Goal: Task Accomplishment & Management: Manage account settings

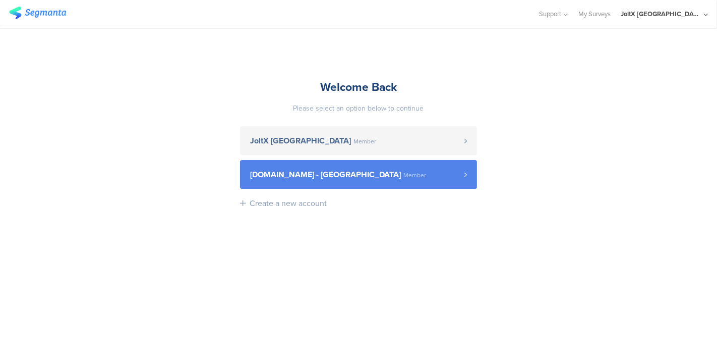
click at [316, 179] on span "[DOMAIN_NAME] - [GEOGRAPHIC_DATA]" at bounding box center [325, 174] width 151 height 8
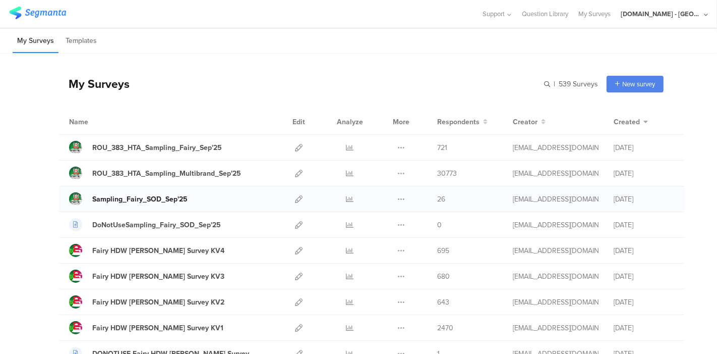
scroll to position [10, 0]
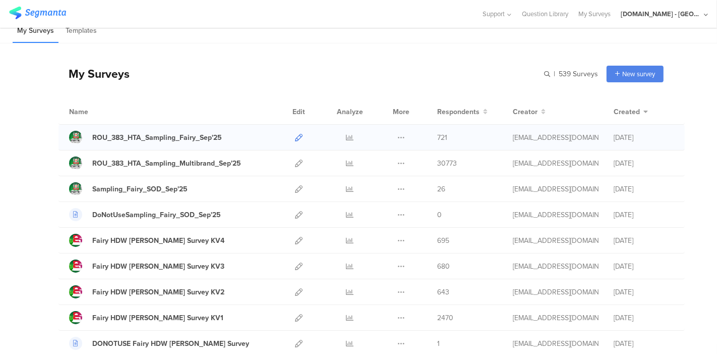
click at [295, 136] on icon at bounding box center [299, 138] width 8 height 8
click at [556, 76] on input "text" at bounding box center [527, 74] width 141 height 17
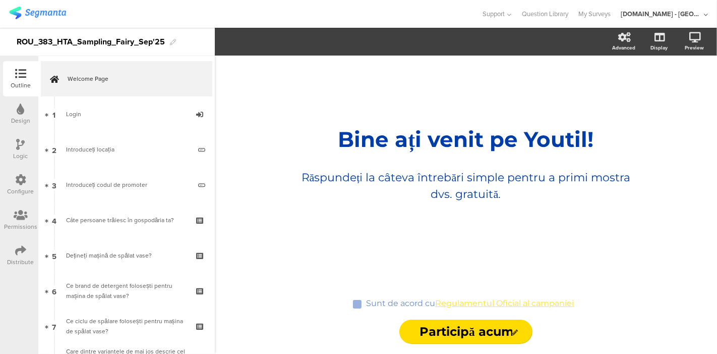
click at [17, 214] on icon at bounding box center [21, 214] width 14 height 11
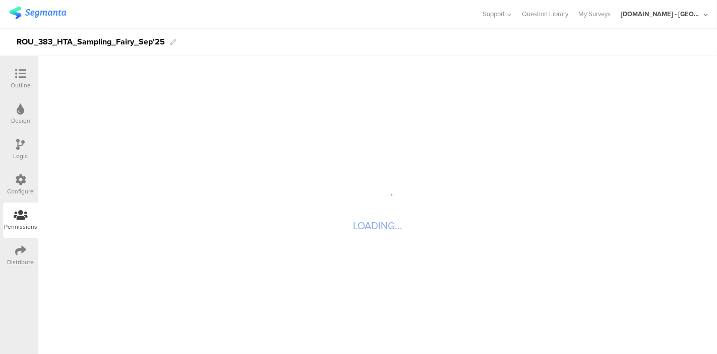
click at [18, 192] on div "Configure" at bounding box center [21, 191] width 27 height 9
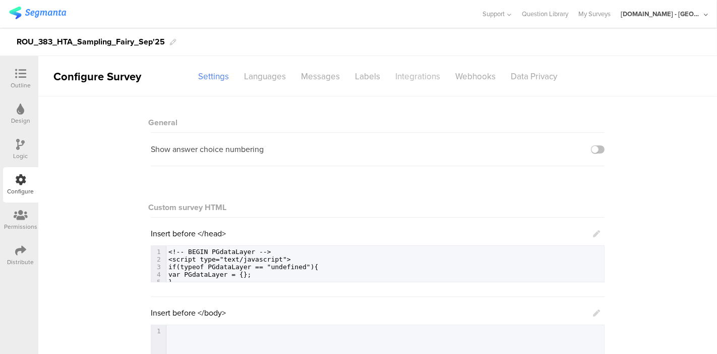
click at [405, 74] on div "Integrations" at bounding box center [418, 77] width 60 height 18
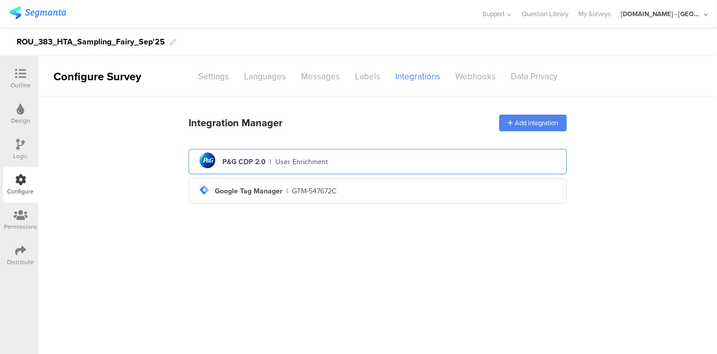
click at [309, 156] on div "User Enrichment" at bounding box center [301, 161] width 52 height 11
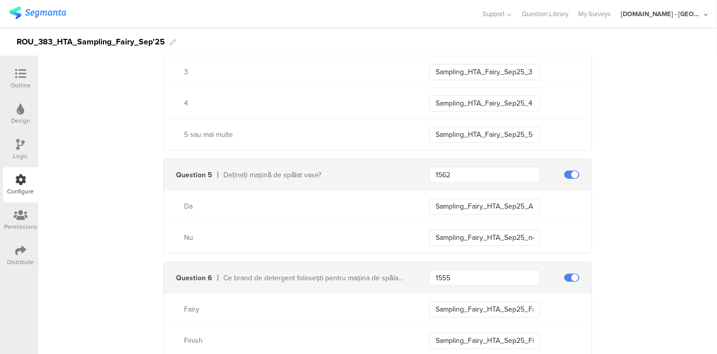
scroll to position [597, 0]
click at [455, 228] on input "Sampling_Fairy_HTA_Sep25_non_ADW_Owner" at bounding box center [484, 236] width 111 height 16
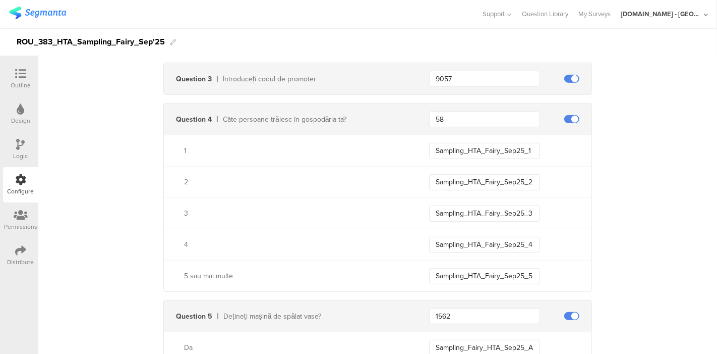
scroll to position [471, 0]
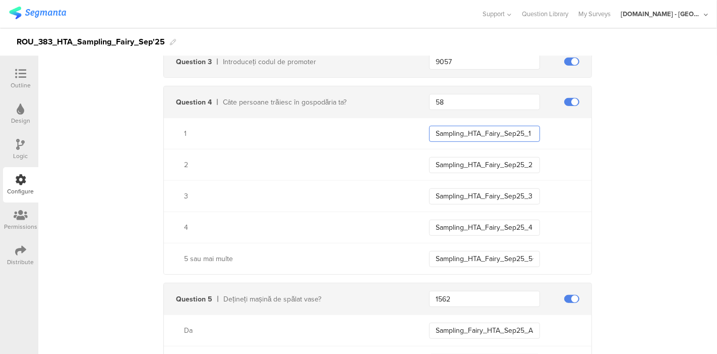
click at [463, 131] on input "Sampling_HTA_Fairy_Sep25_1" at bounding box center [484, 134] width 111 height 16
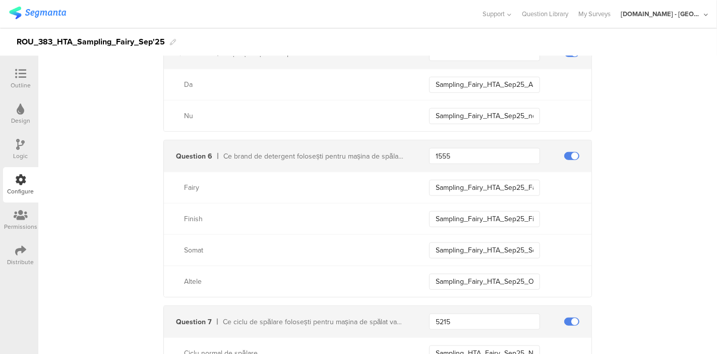
scroll to position [717, 0]
click at [435, 155] on input "1555" at bounding box center [484, 155] width 111 height 16
click at [503, 188] on input "Sampling_Fairy_HTA_Sep25_Fairy" at bounding box center [484, 187] width 111 height 16
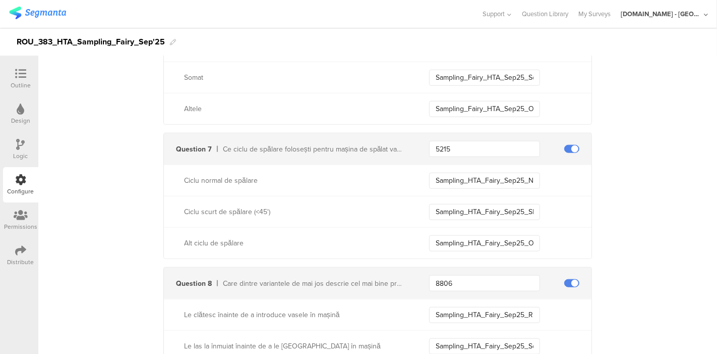
scroll to position [891, 0]
click at [454, 176] on input "Sampling_HTA_Fairy_Sep25_Normal_Cycle" at bounding box center [484, 179] width 111 height 16
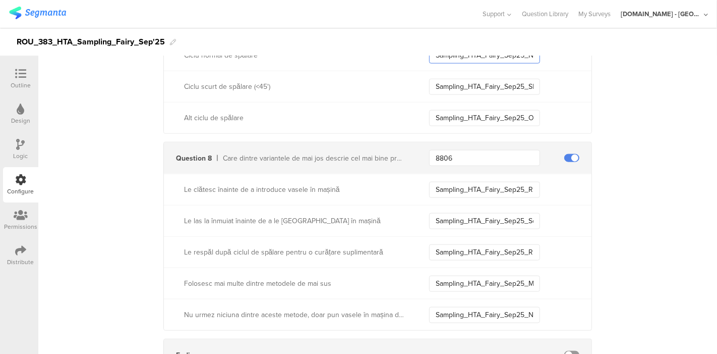
scroll to position [1020, 0]
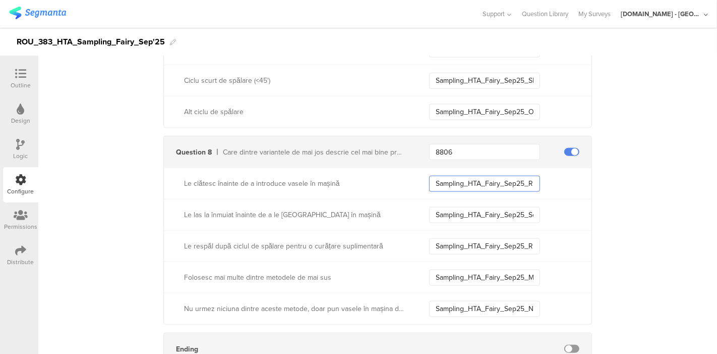
click at [446, 184] on input "Sampling_HTA_Fairy_Sep25_Rinse_Before" at bounding box center [484, 184] width 111 height 16
